Goal: Task Accomplishment & Management: Complete application form

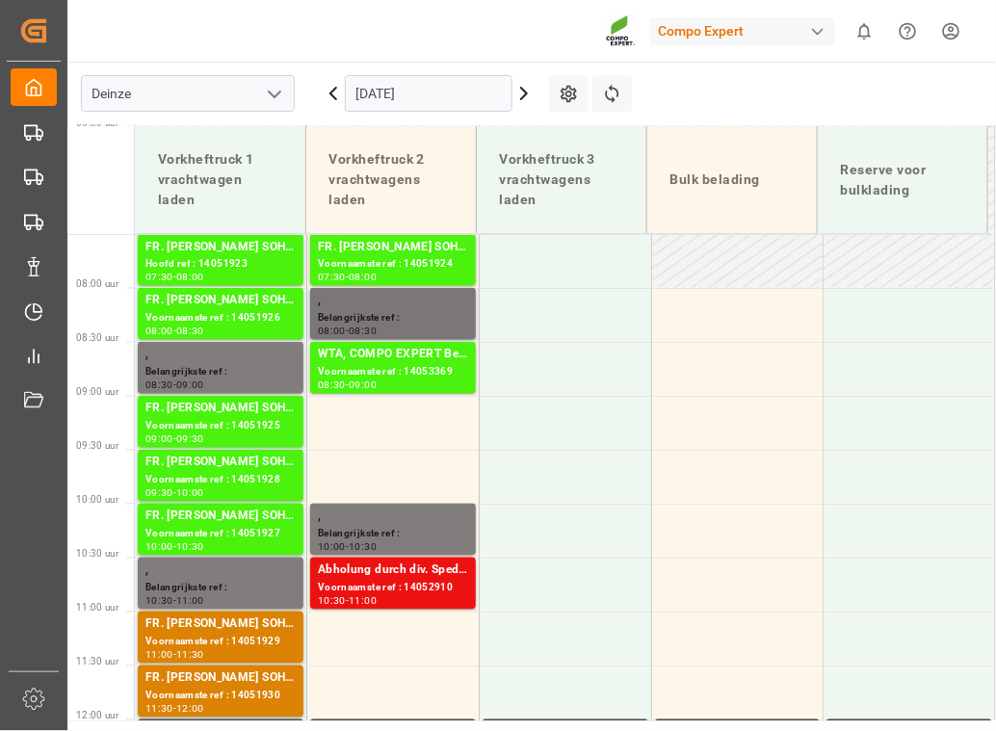
scroll to position [613, 0]
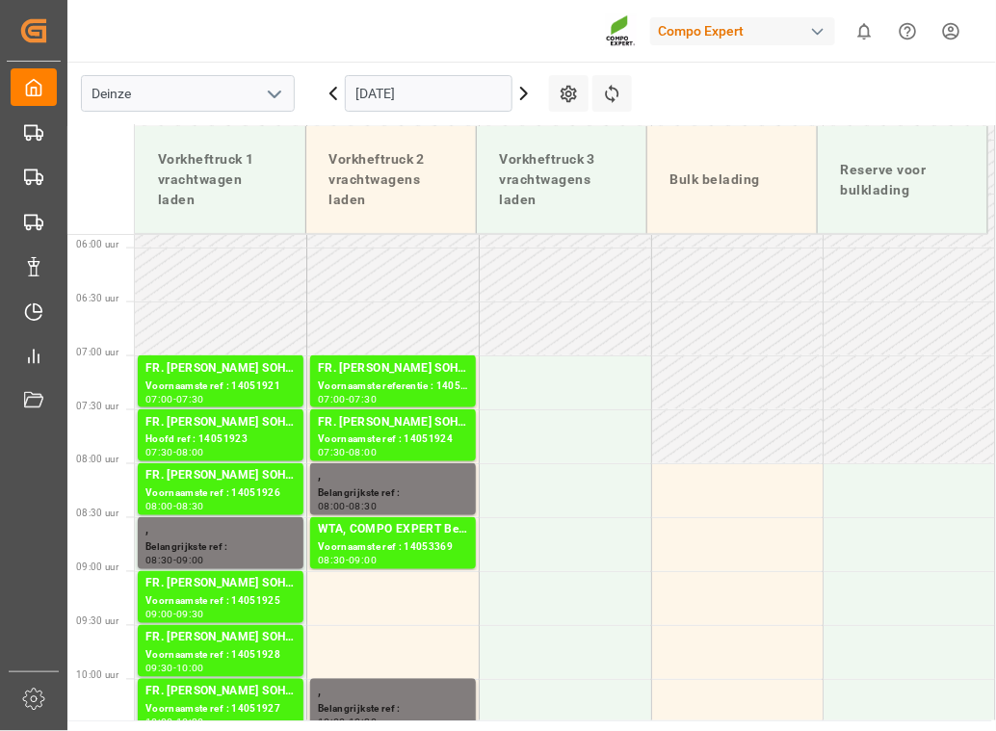
click at [525, 93] on icon at bounding box center [524, 94] width 6 height 12
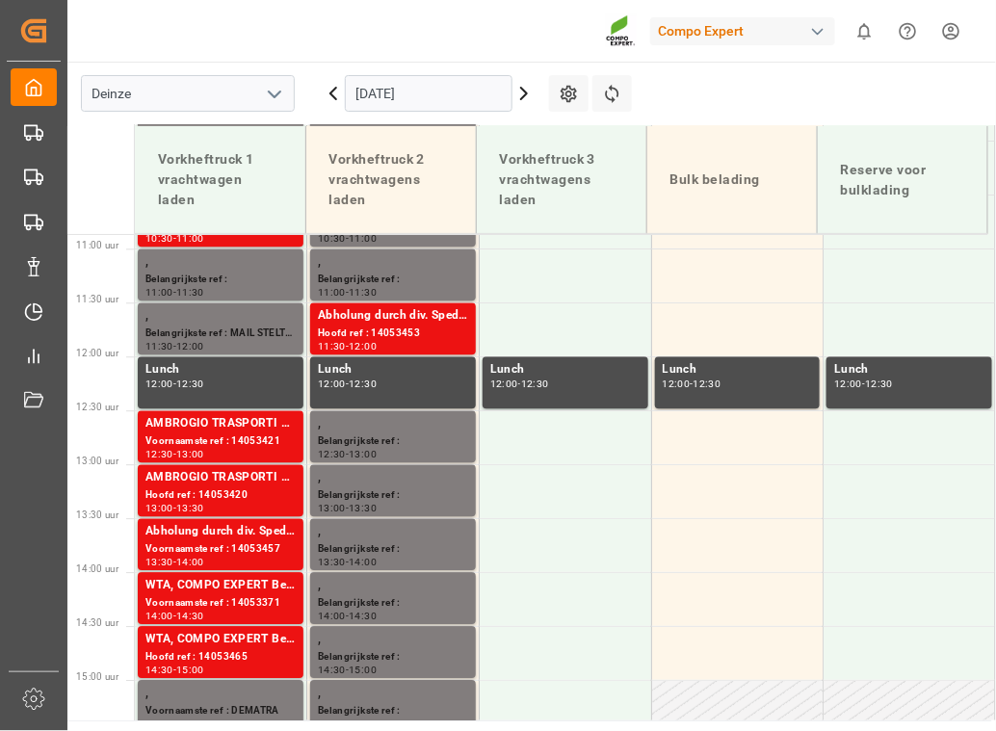
scroll to position [1193, 0]
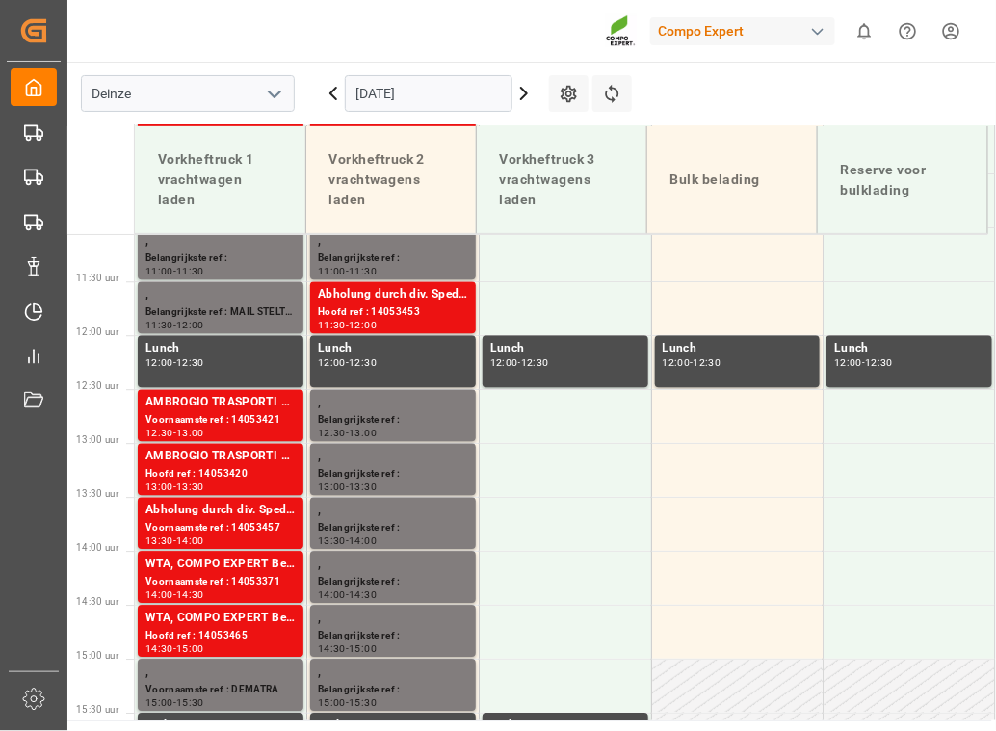
click at [521, 92] on icon at bounding box center [524, 93] width 23 height 23
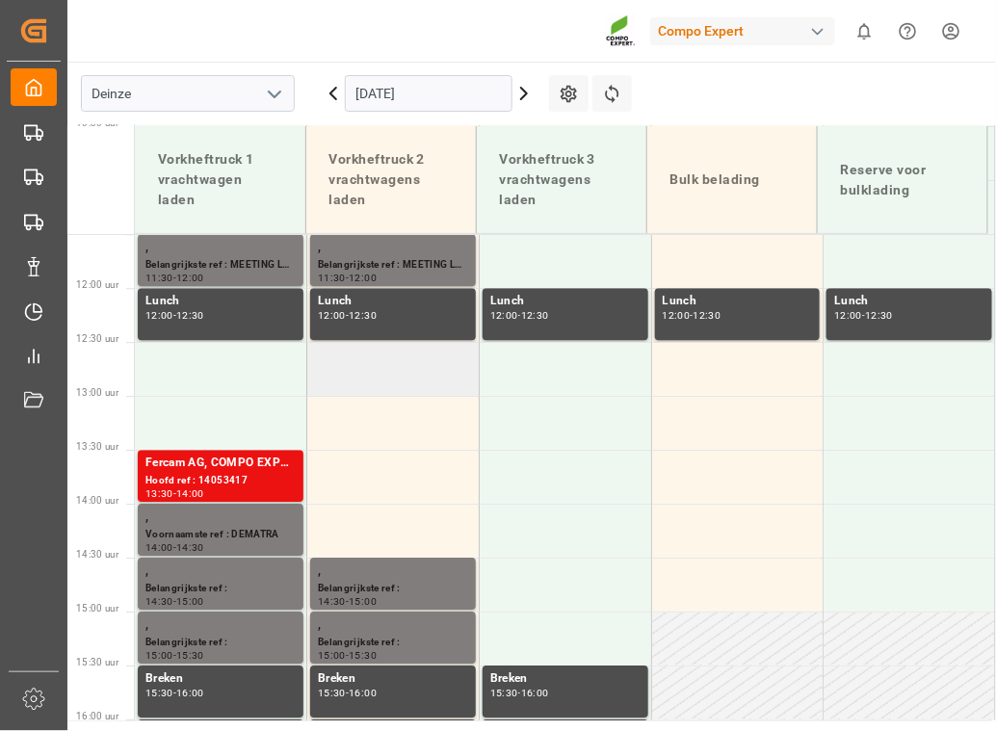
scroll to position [1213, 0]
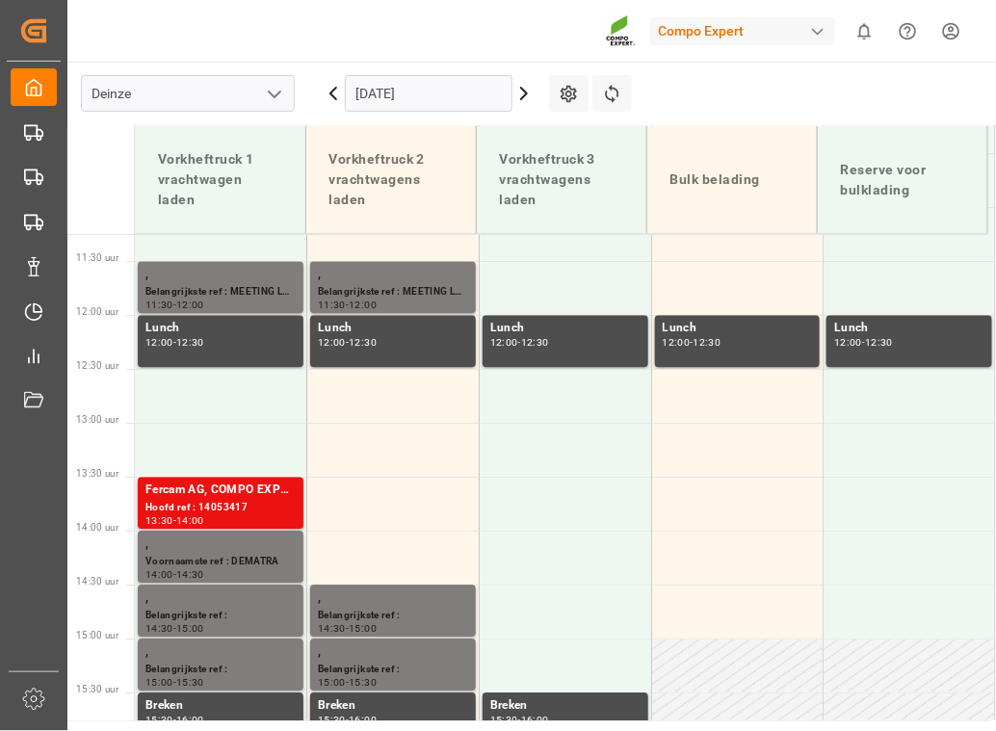
click at [521, 92] on icon at bounding box center [524, 93] width 23 height 23
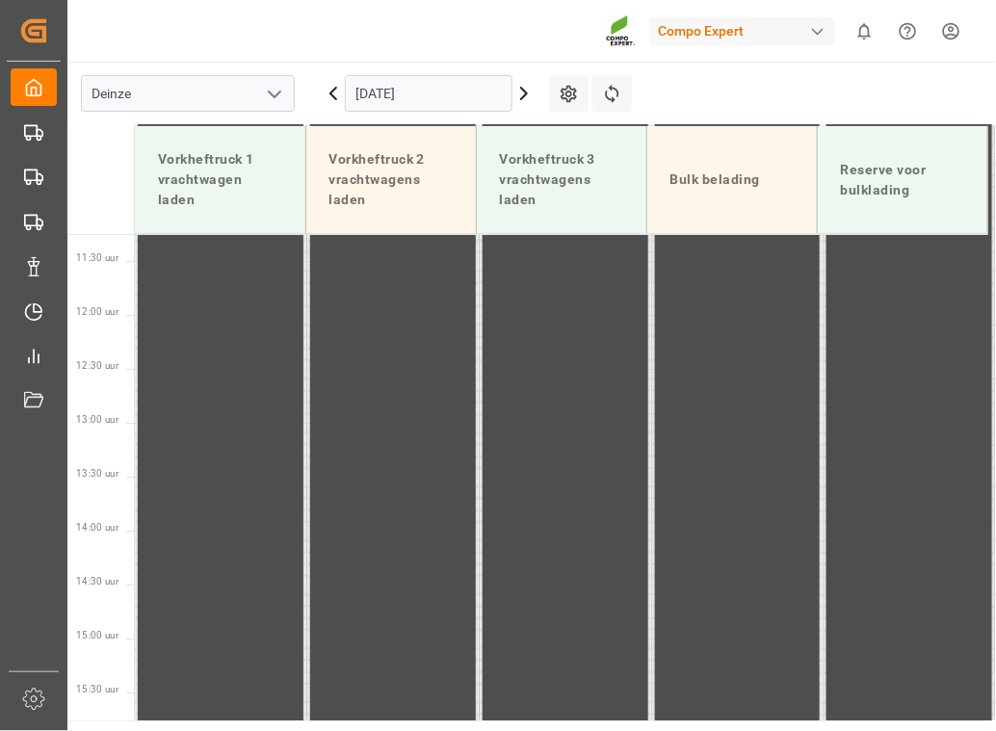
click at [519, 92] on icon at bounding box center [524, 93] width 23 height 23
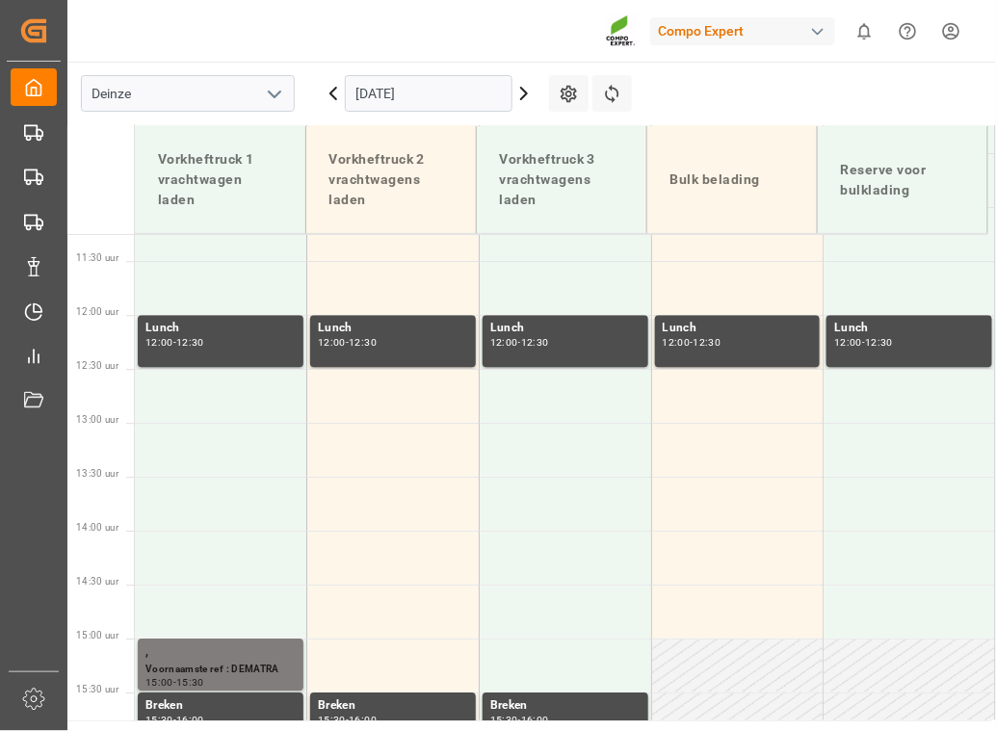
click at [519, 92] on icon at bounding box center [524, 93] width 23 height 23
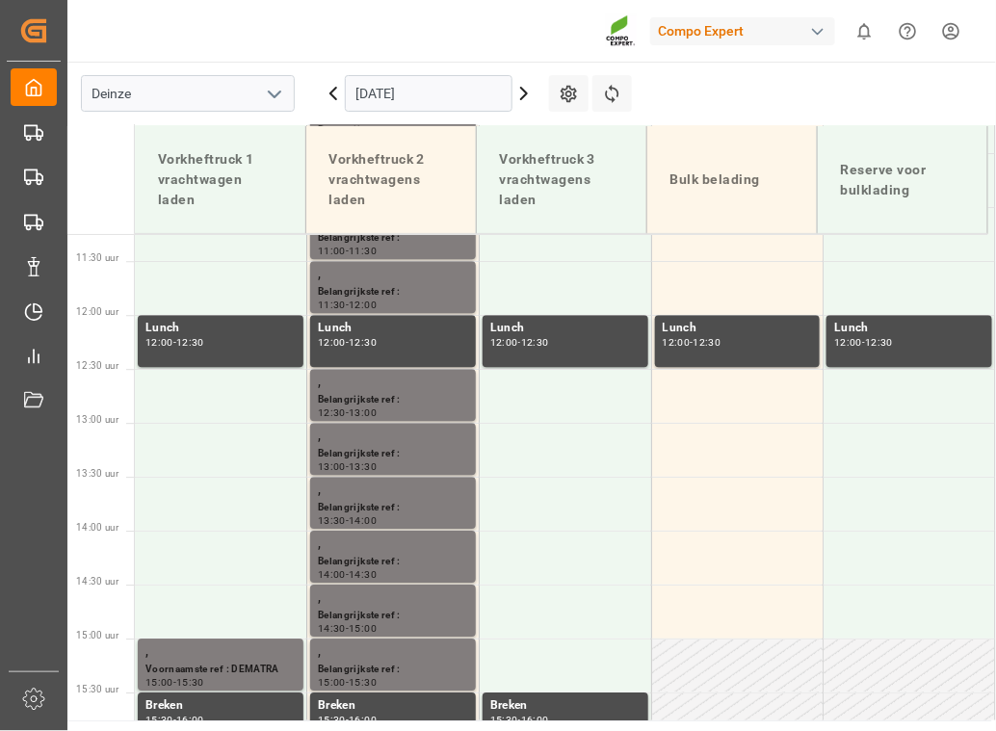
click at [327, 91] on icon at bounding box center [333, 93] width 23 height 23
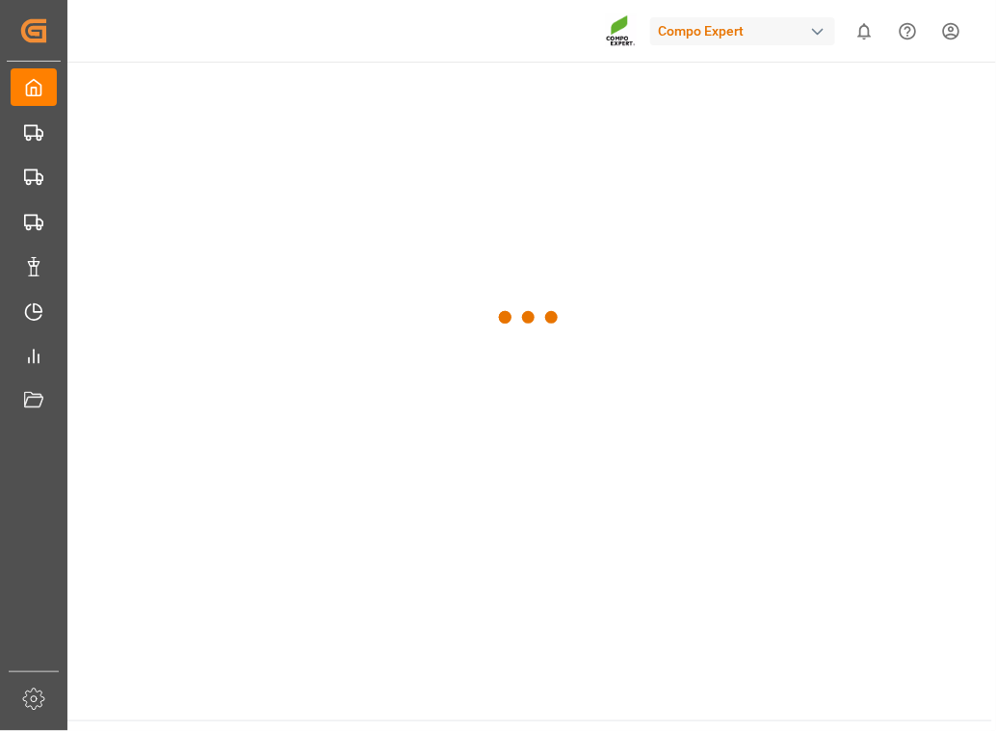
click at [327, 91] on div at bounding box center [529, 318] width 925 height 512
click at [327, 90] on div at bounding box center [529, 318] width 925 height 512
click at [326, 90] on div at bounding box center [529, 318] width 925 height 512
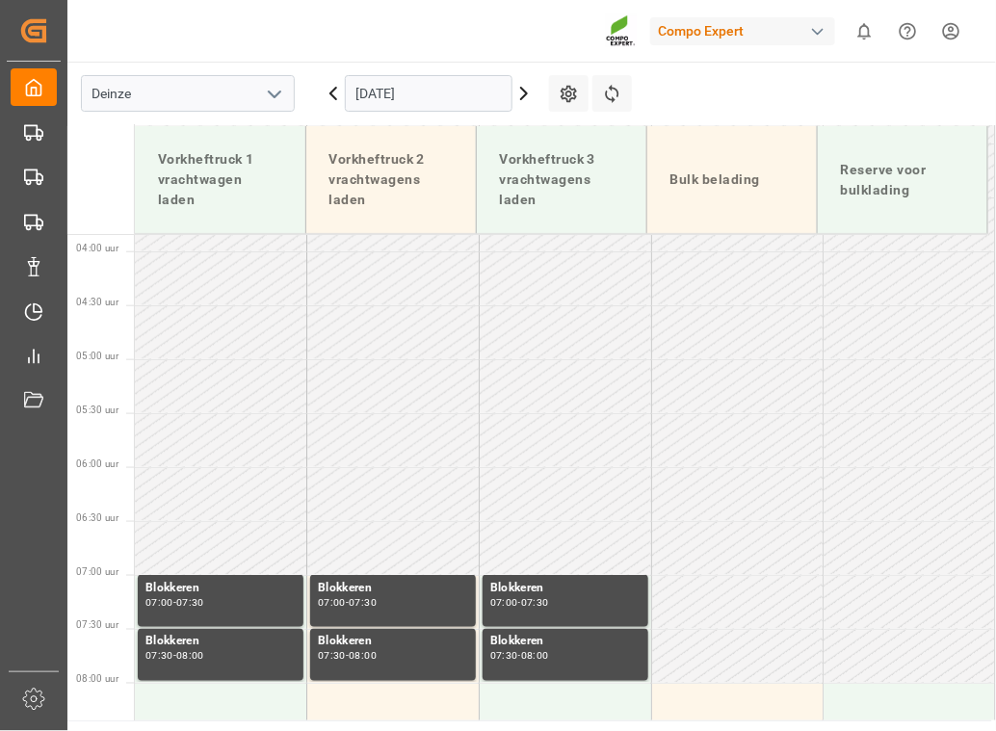
click at [318, 91] on div "13.10.2025" at bounding box center [428, 94] width 241 height 64
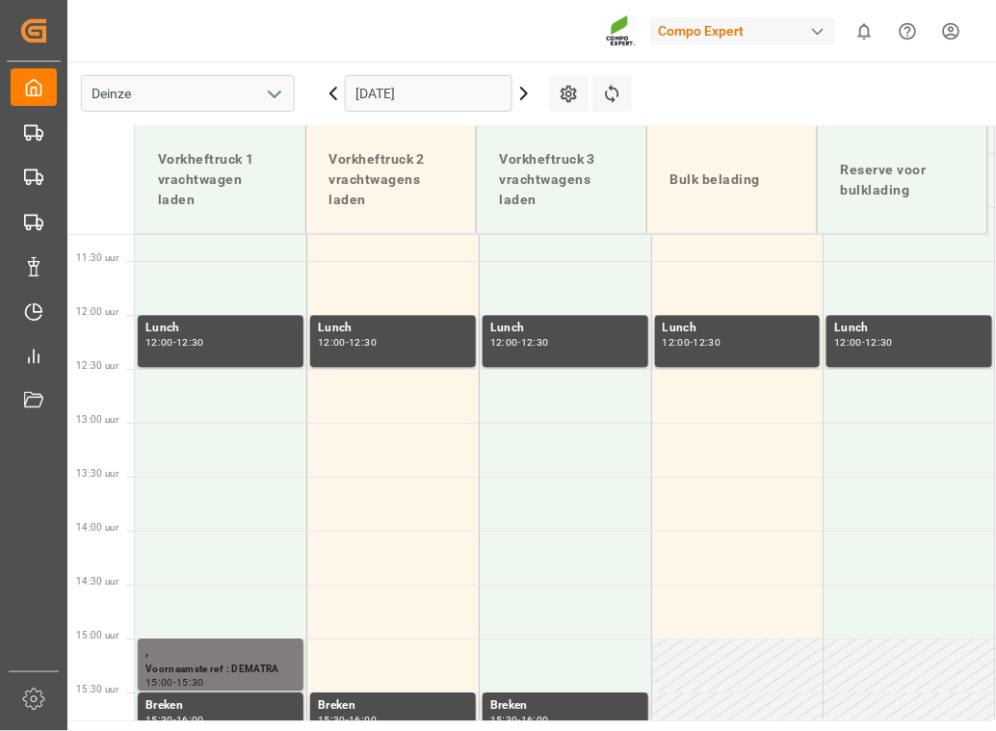
click at [318, 91] on div "13.10.2025" at bounding box center [428, 94] width 241 height 64
click at [540, 442] on td at bounding box center [565, 450] width 172 height 54
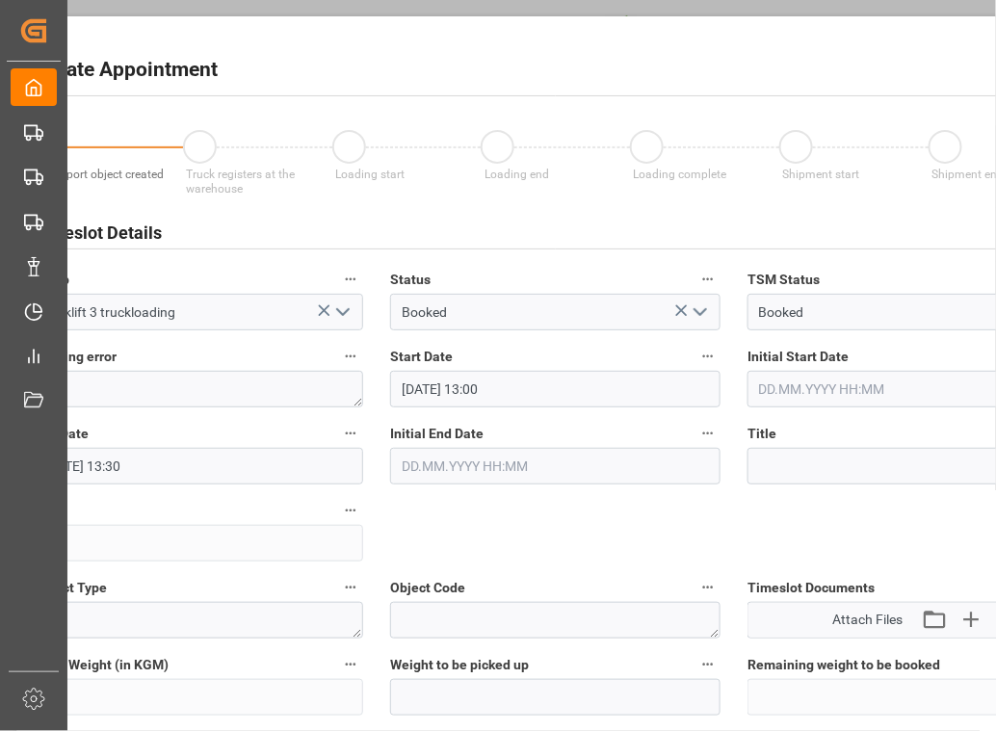
type input "13.10.2025 13:00"
type input "13.10.2025 13:30"
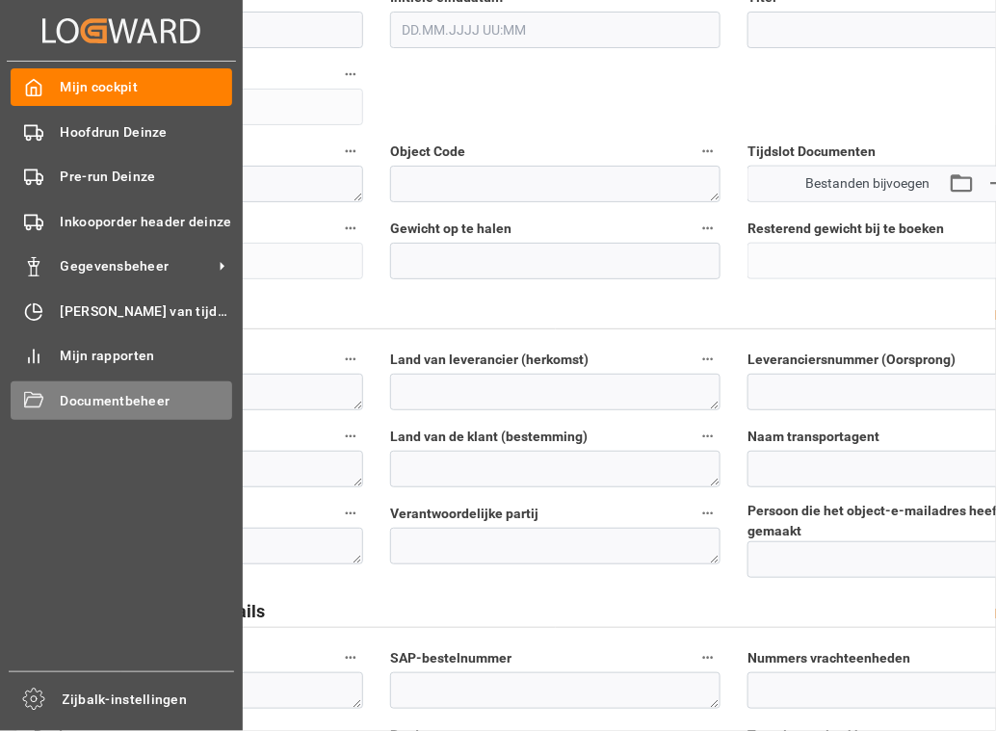
scroll to position [437, 0]
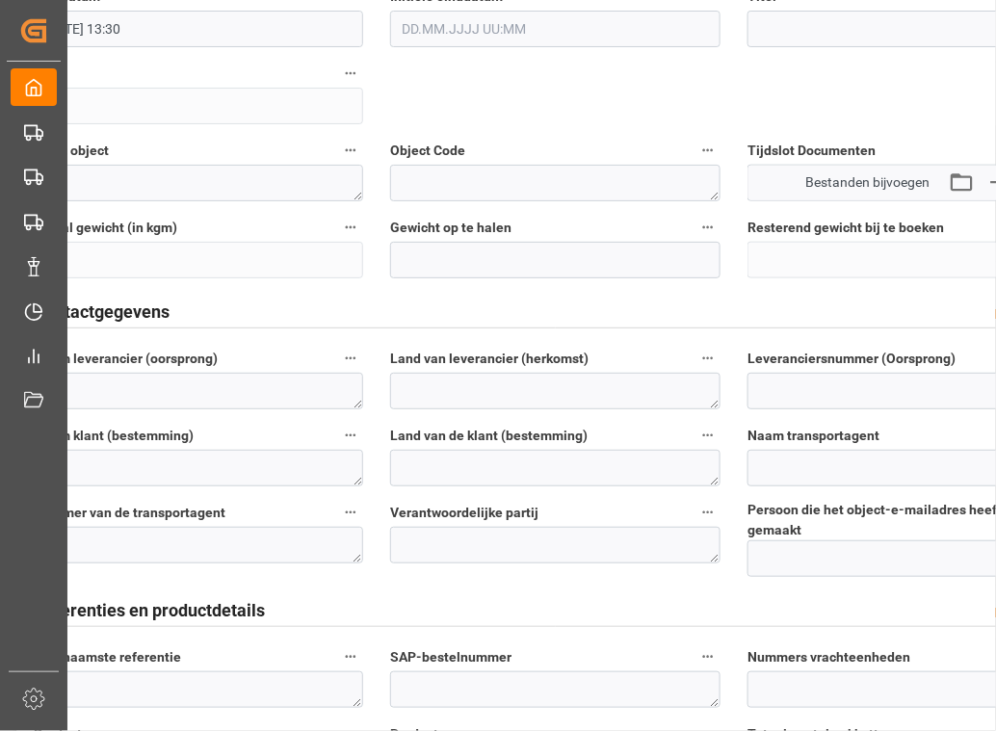
click at [290, 84] on label "code" at bounding box center [199, 74] width 330 height 27
click at [338, 84] on button "code" at bounding box center [350, 73] width 25 height 25
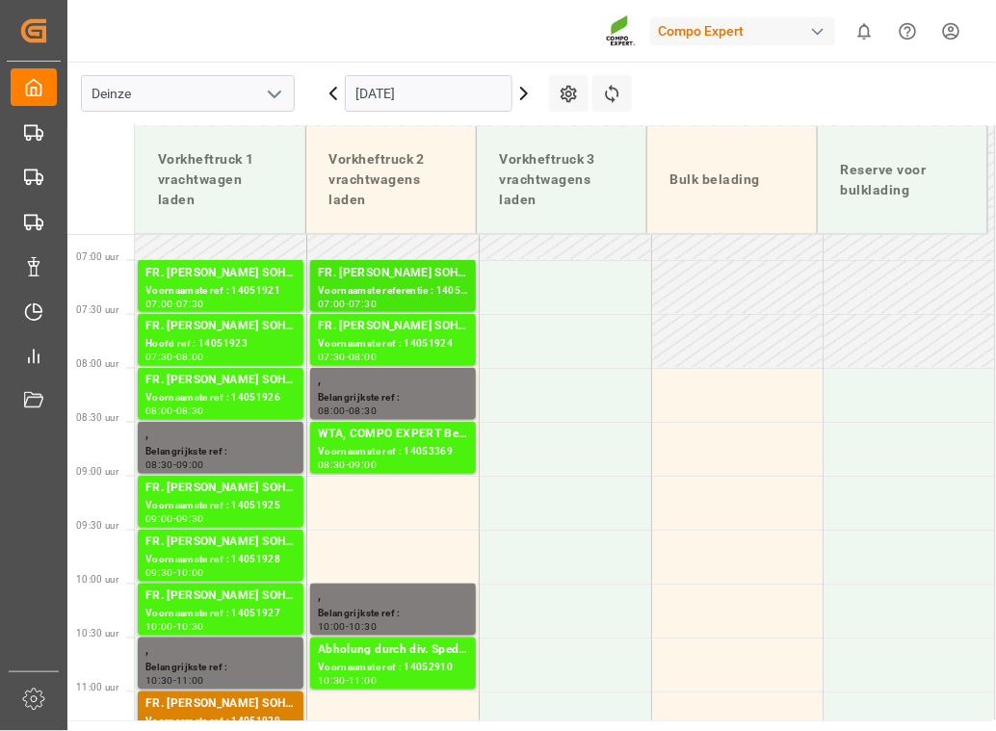
scroll to position [755, 0]
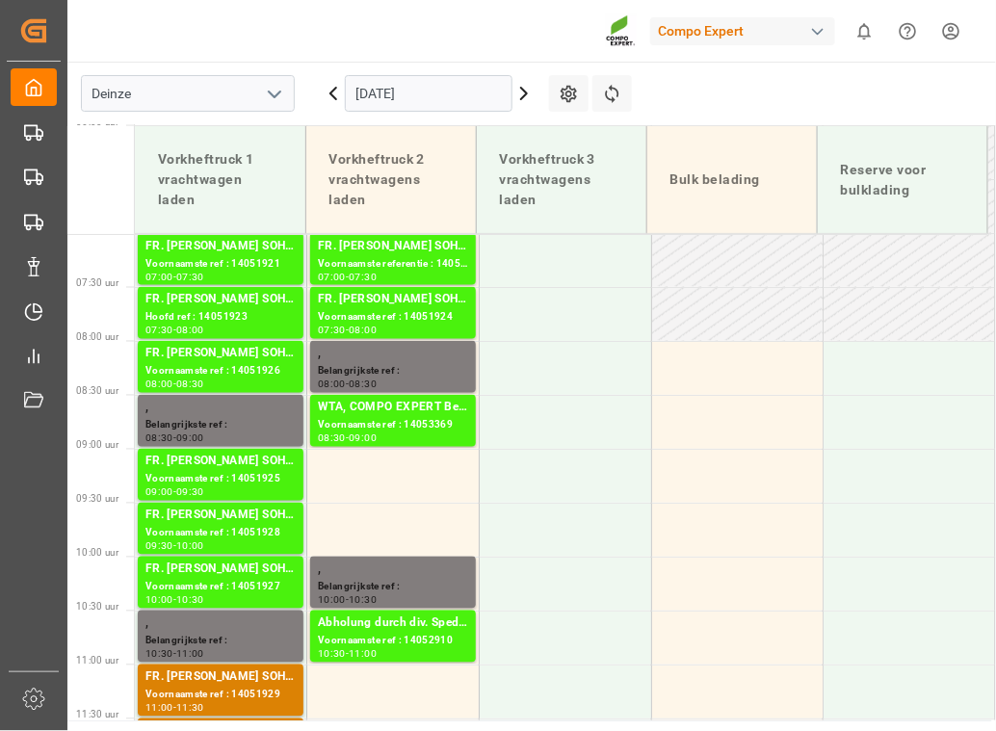
click at [519, 90] on icon at bounding box center [524, 93] width 23 height 23
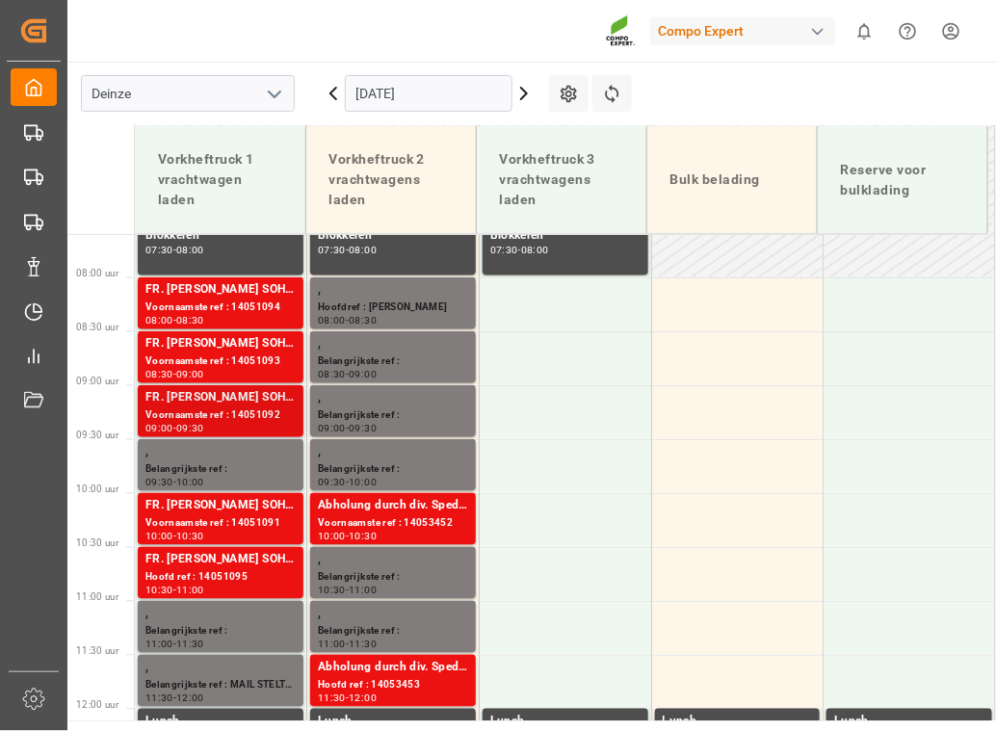
scroll to position [843, 0]
